Goal: Information Seeking & Learning: Learn about a topic

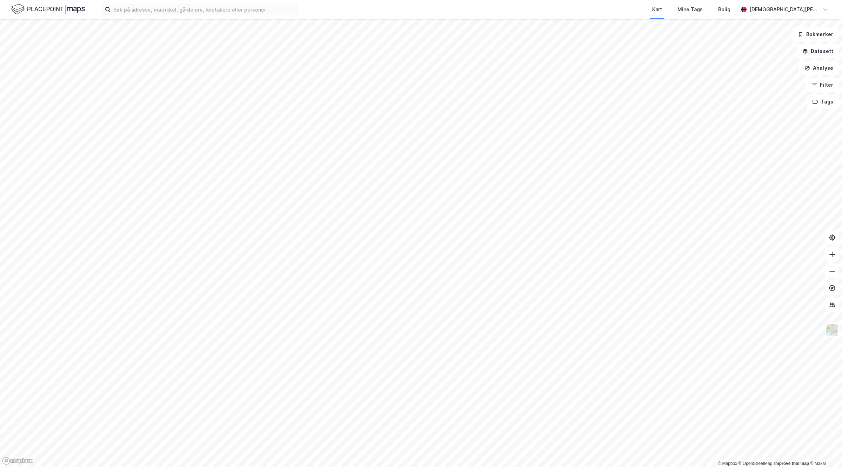
drag, startPoint x: 186, startPoint y: 232, endPoint x: 478, endPoint y: 189, distance: 294.7
click at [506, 212] on div at bounding box center [421, 233] width 842 height 467
click at [636, 0] on html "Kart Mine Tags [PERSON_NAME] [PERSON_NAME] © Mapbox © OpenStreetMap Improve thi…" at bounding box center [421, 233] width 842 height 467
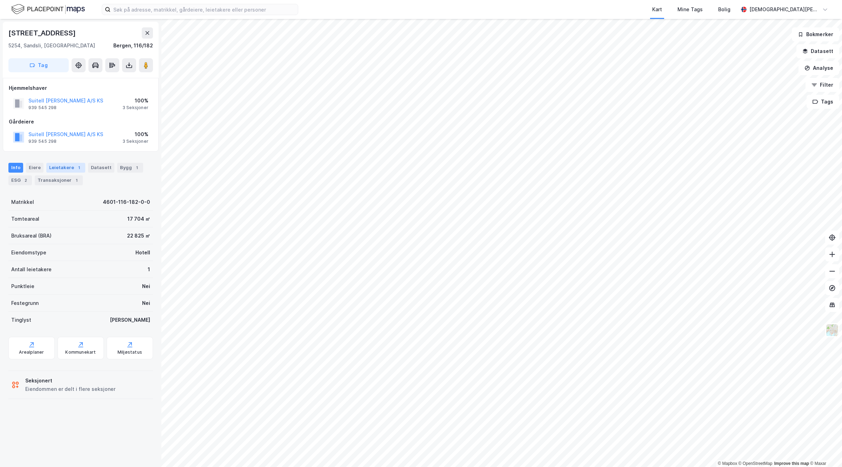
click at [67, 165] on div "Leietakere 1" at bounding box center [65, 168] width 39 height 10
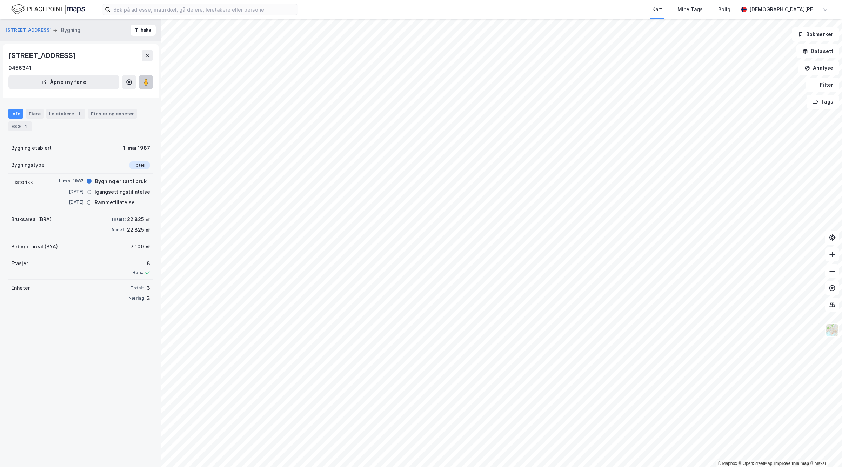
click at [151, 81] on button at bounding box center [146, 82] width 14 height 14
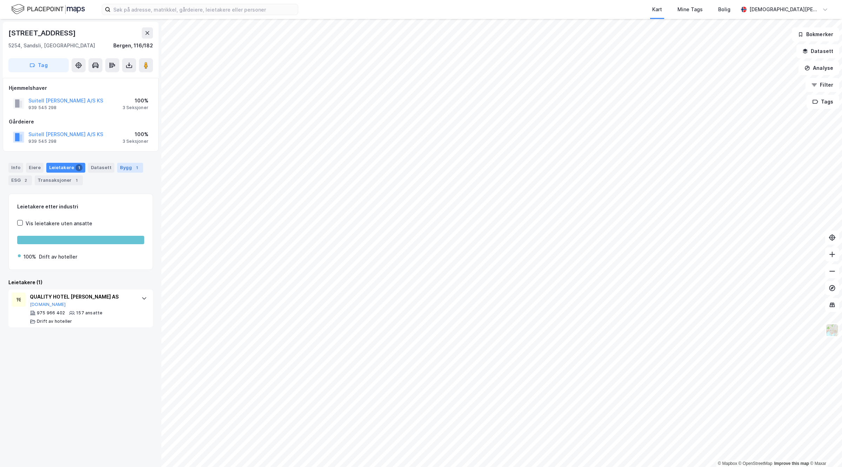
click at [117, 166] on div "Bygg 1" at bounding box center [130, 168] width 26 height 10
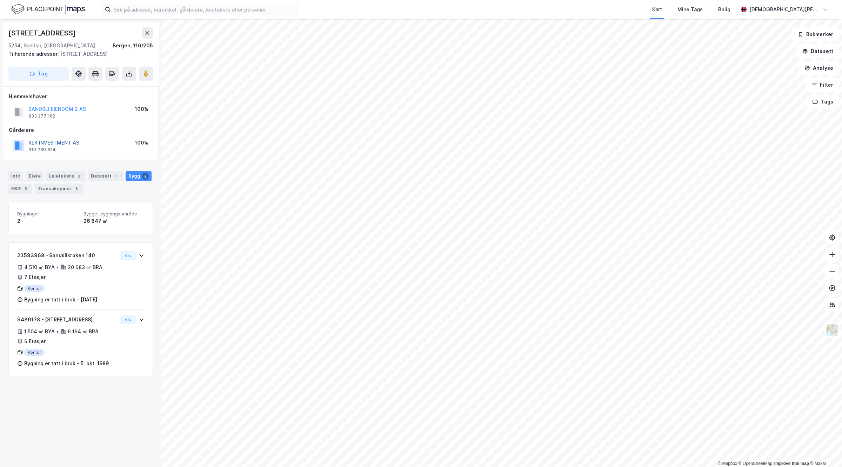
click at [0, 0] on button "KLK INVESTMENT AS" at bounding box center [0, 0] width 0 height 0
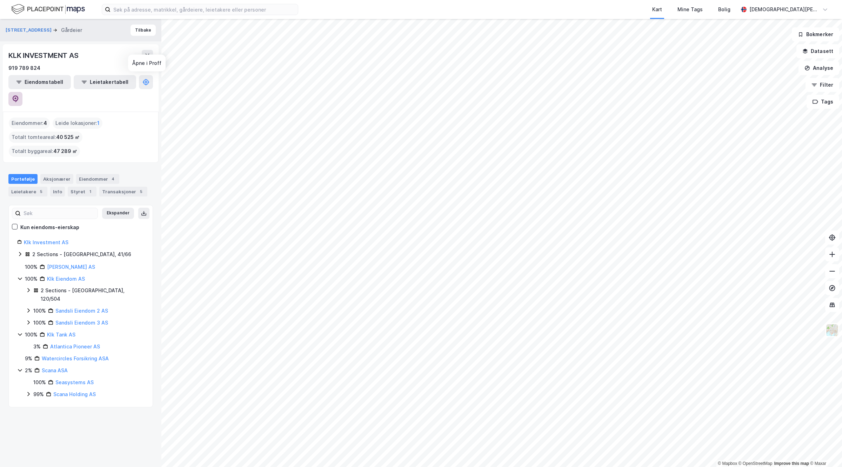
click at [19, 95] on icon at bounding box center [15, 98] width 7 height 7
